Goal: Find specific page/section: Find specific page/section

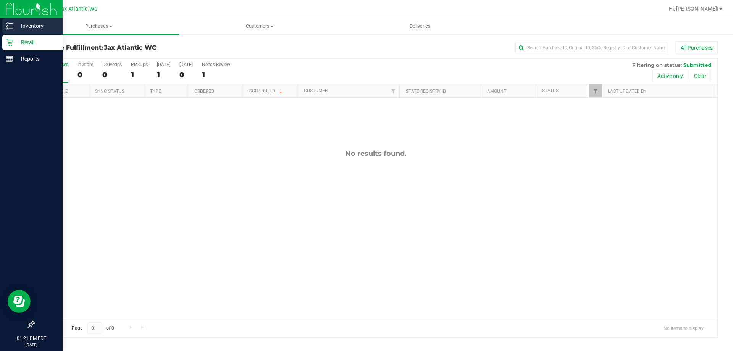
click at [3, 25] on div "Inventory" at bounding box center [32, 25] width 60 height 15
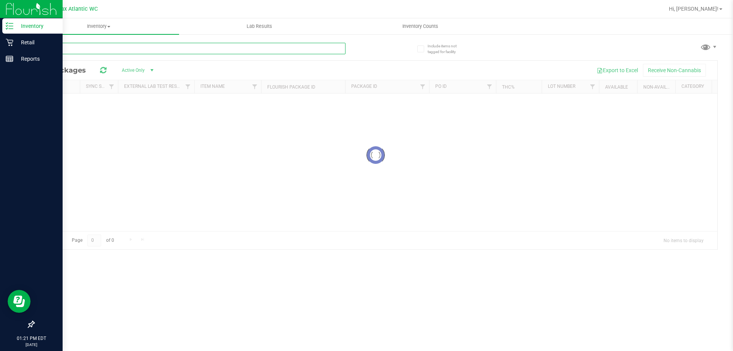
click at [111, 51] on input "text" at bounding box center [190, 48] width 312 height 11
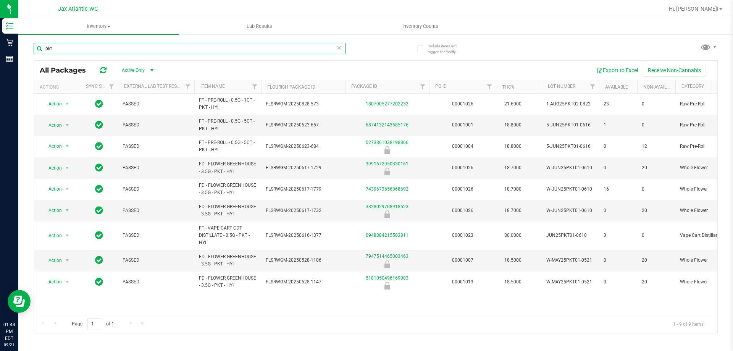
drag, startPoint x: 64, startPoint y: 49, endPoint x: 37, endPoint y: 49, distance: 27.1
click at [37, 49] on input "pkt" at bounding box center [190, 48] width 312 height 11
type input "grz"
